Goal: Task Accomplishment & Management: Use online tool/utility

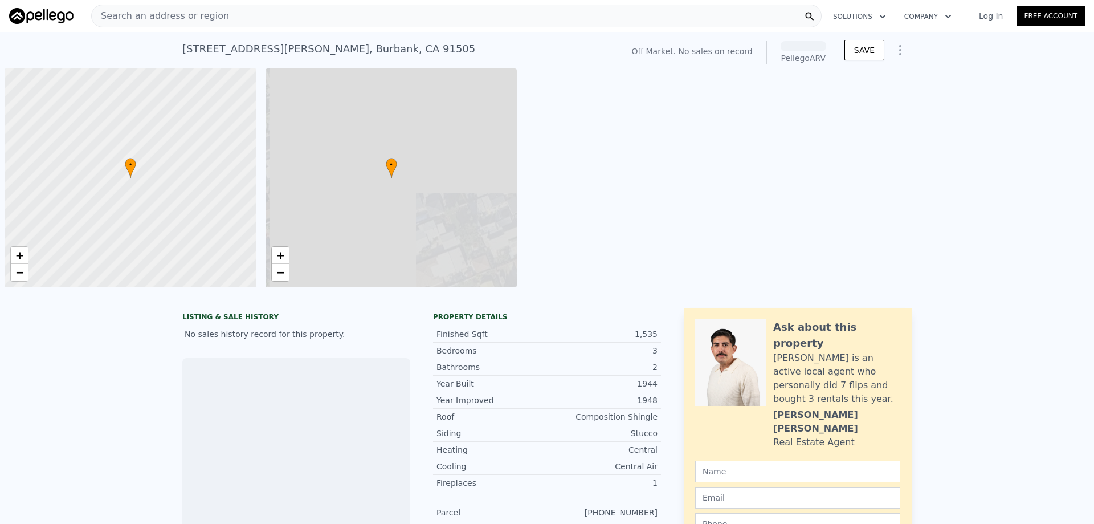
scroll to position [0, 5]
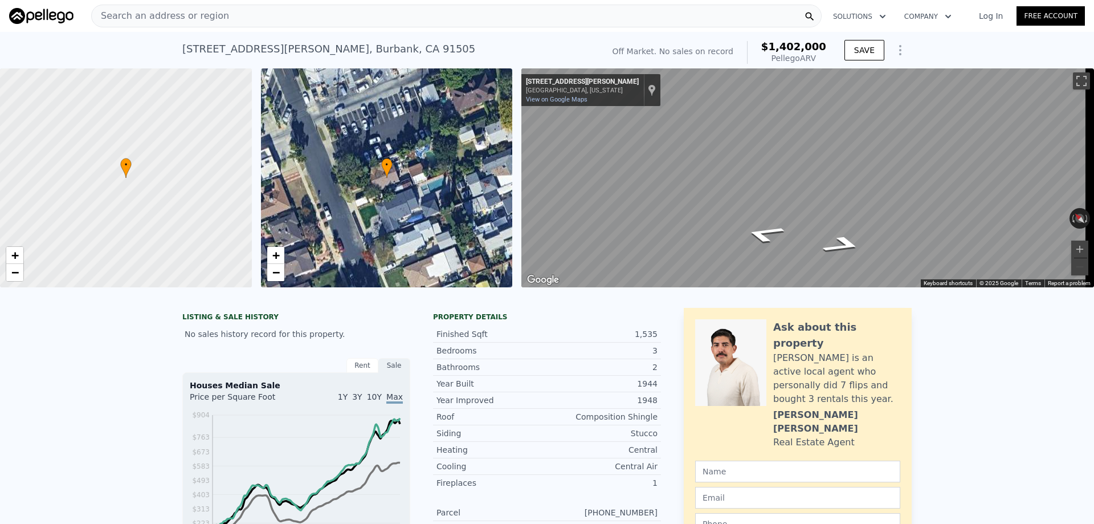
click at [894, 50] on icon "Show Options" at bounding box center [901, 50] width 14 height 14
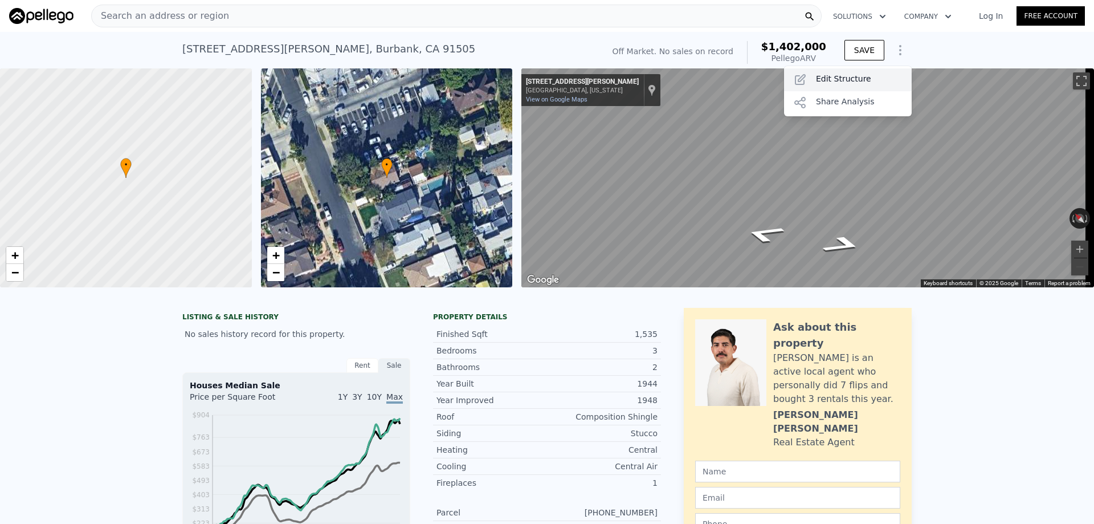
click at [827, 77] on div "Edit Structure" at bounding box center [848, 79] width 128 height 23
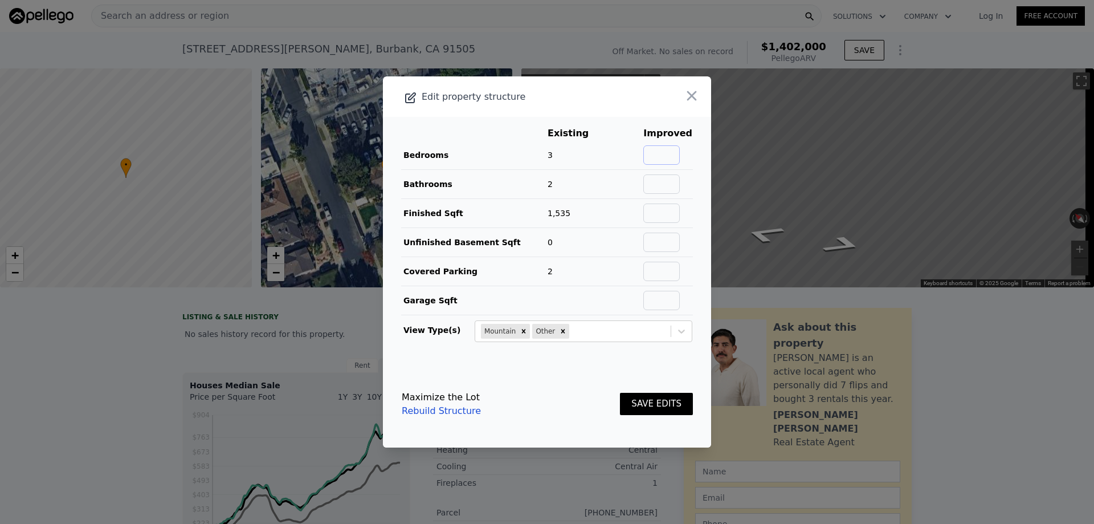
click at [660, 156] on input "text" at bounding box center [661, 154] width 36 height 19
type input "3"
click at [657, 182] on input "text" at bounding box center [661, 183] width 36 height 19
type input "2"
click at [667, 211] on input "text" at bounding box center [661, 212] width 36 height 19
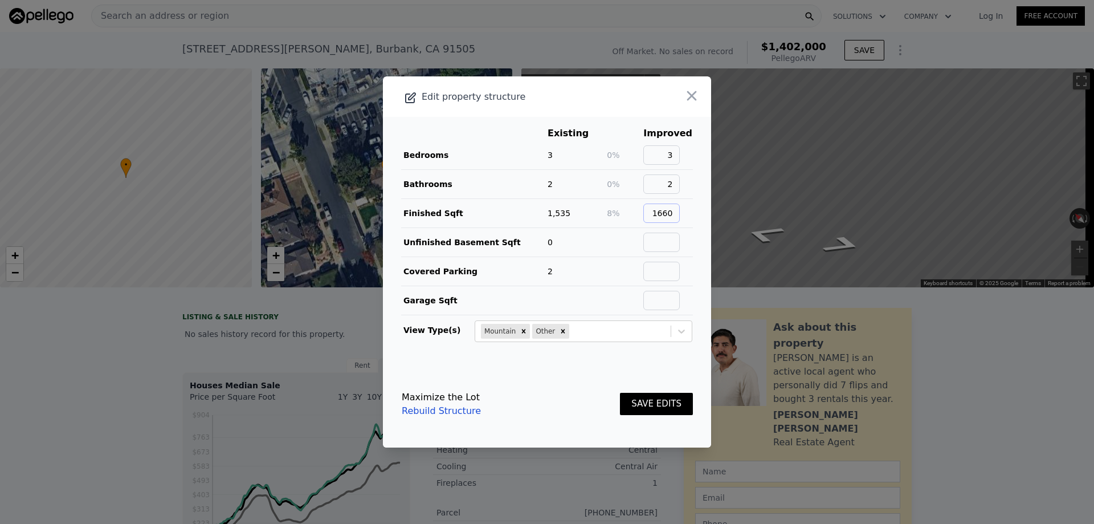
type input "1660"
click at [687, 236] on main "Existing Improved Bedrooms 3 0% 3 Bathrooms 2 0% 2 Finished Sqft 1,535 8% 1660 …" at bounding box center [547, 239] width 328 height 244
click at [641, 407] on button "SAVE EDITS" at bounding box center [656, 404] width 73 height 22
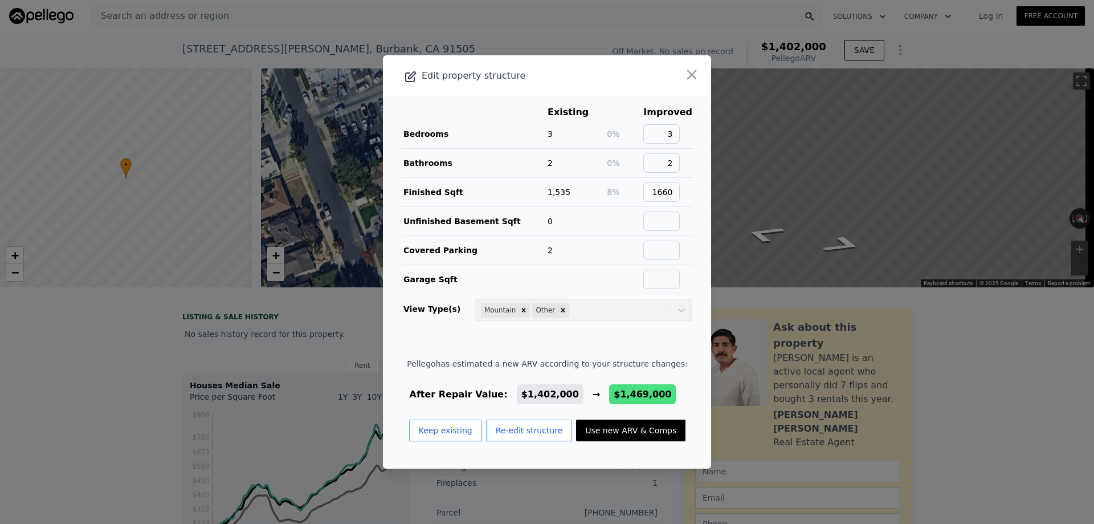
click at [623, 430] on button "Use new ARV & Comps" at bounding box center [630, 430] width 109 height 22
type input "4"
type input "1200"
type input "2110"
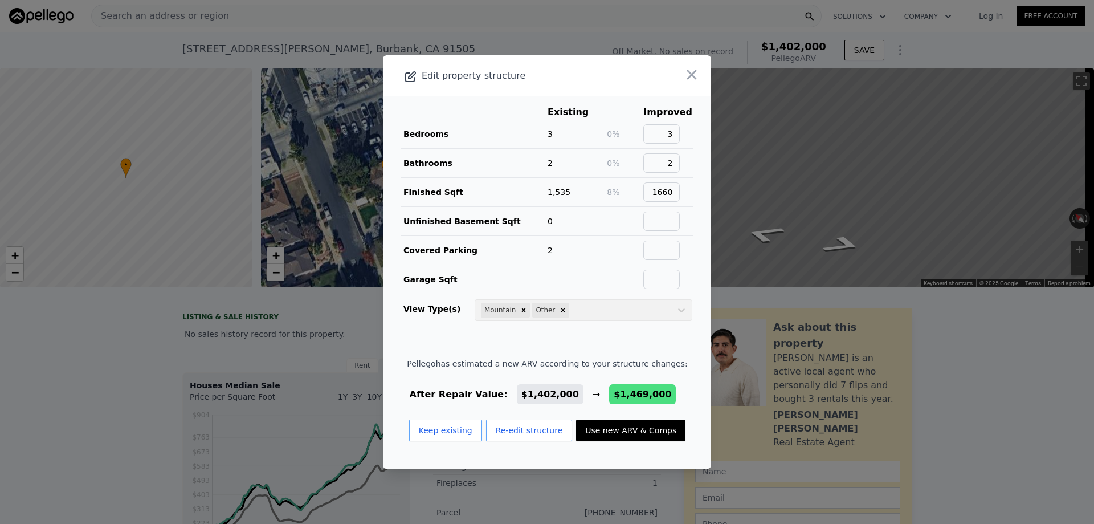
type input "6910"
checkbox input "true"
type input "$ 1,469,000"
type input "$ 93,249"
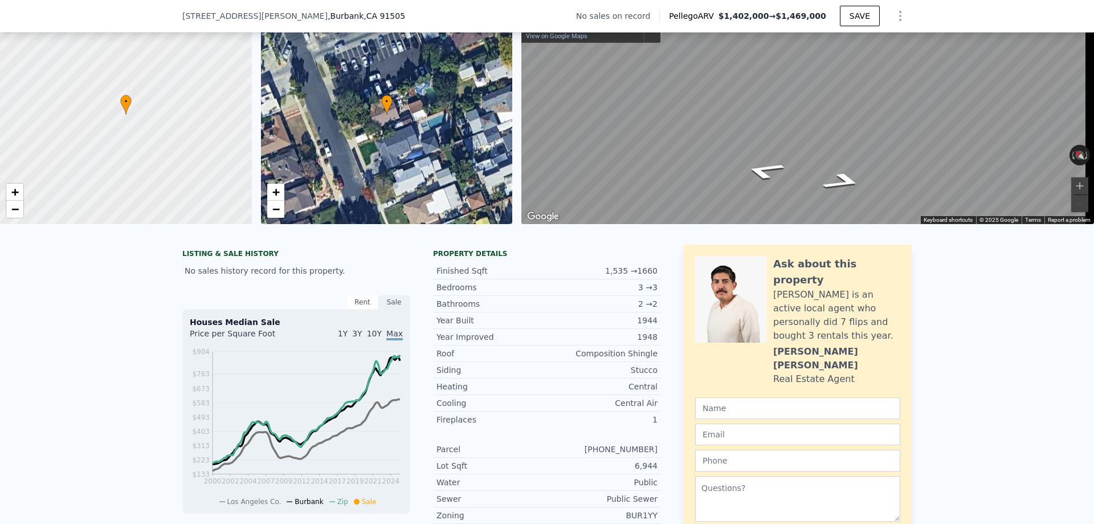
scroll to position [0, 0]
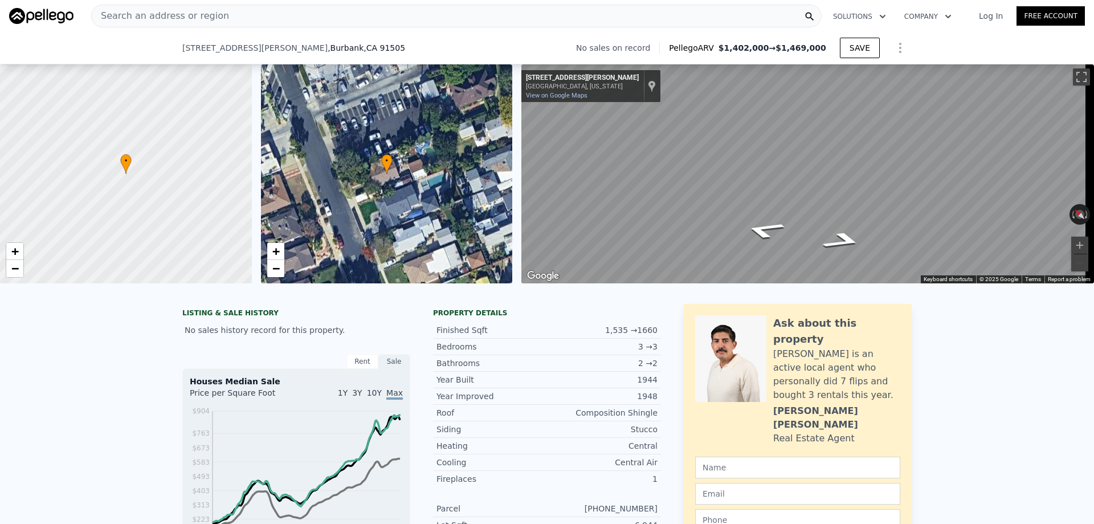
click at [898, 48] on icon "Show Options" at bounding box center [901, 48] width 14 height 14
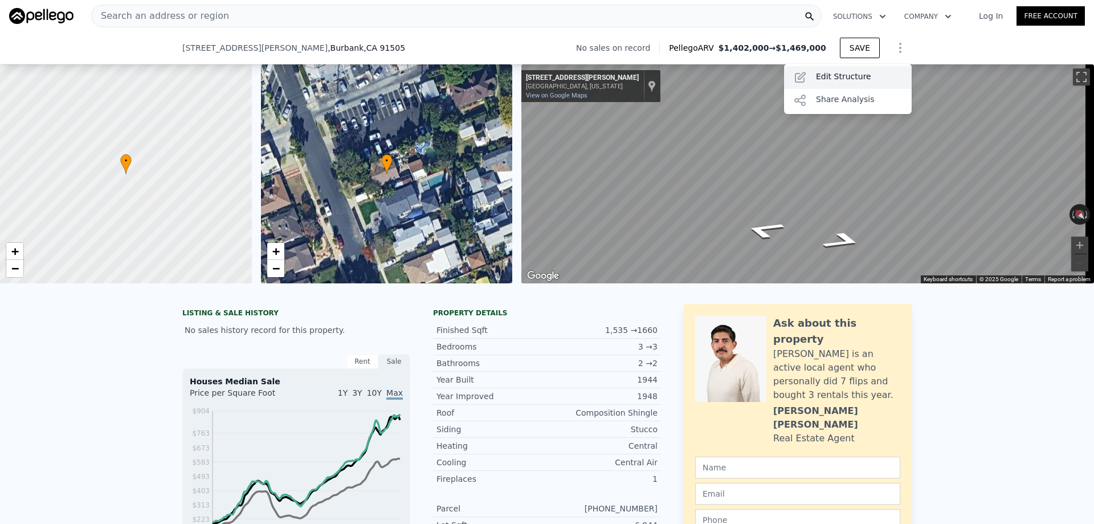
click at [835, 75] on div "Edit Structure" at bounding box center [848, 77] width 128 height 23
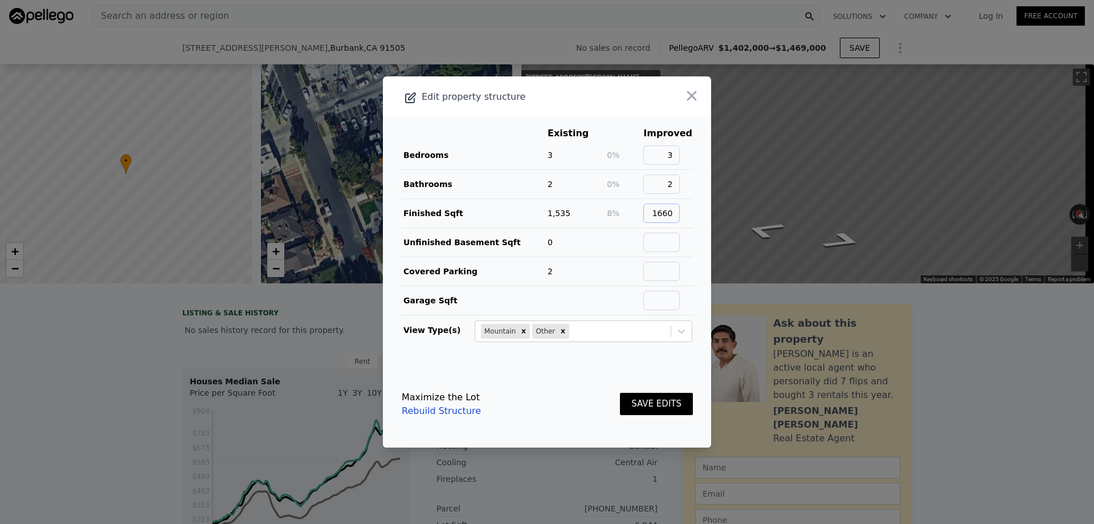
click at [668, 212] on input "1660" at bounding box center [661, 212] width 36 height 19
type input "1830"
click at [698, 257] on main "Existing Improved Bedrooms 3 0% 3 Bathrooms 2 0% 2 Finished Sqft 1,535 19% 1830…" at bounding box center [547, 239] width 328 height 244
click at [646, 406] on button "SAVE EDITS" at bounding box center [656, 404] width 73 height 22
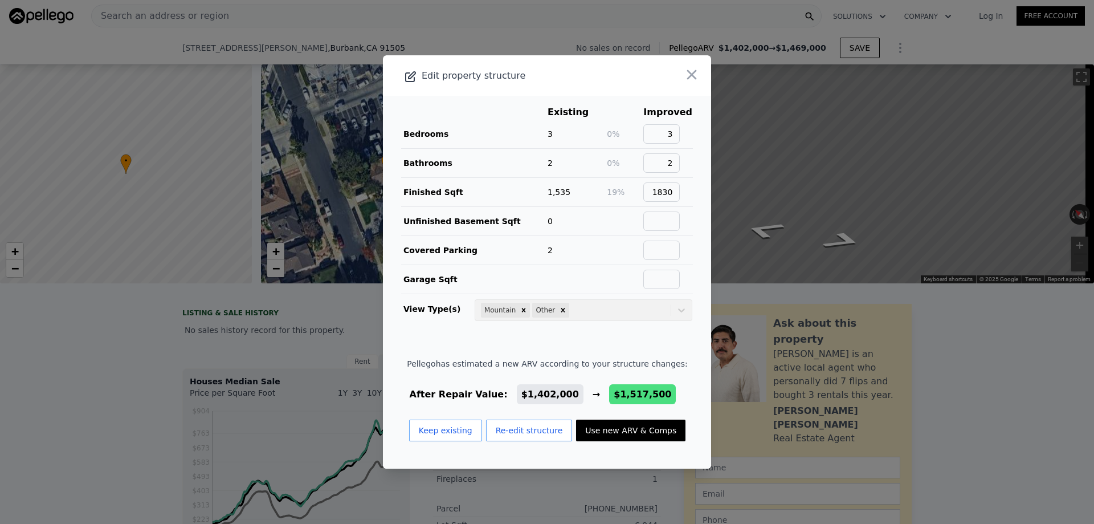
click at [605, 431] on button "Use new ARV & Comps" at bounding box center [630, 430] width 109 height 22
type input "3"
type input "1436"
type input "2368"
type input "5619"
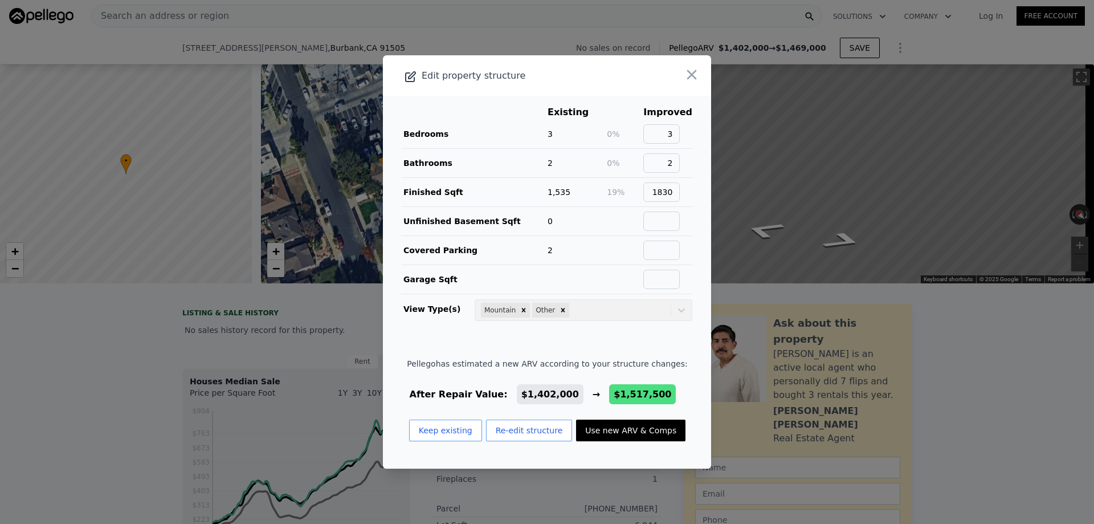
type input "7163"
type input "$ 1,517,500"
type input "$ 139,032"
checkbox input "true"
